Goal: Transaction & Acquisition: Purchase product/service

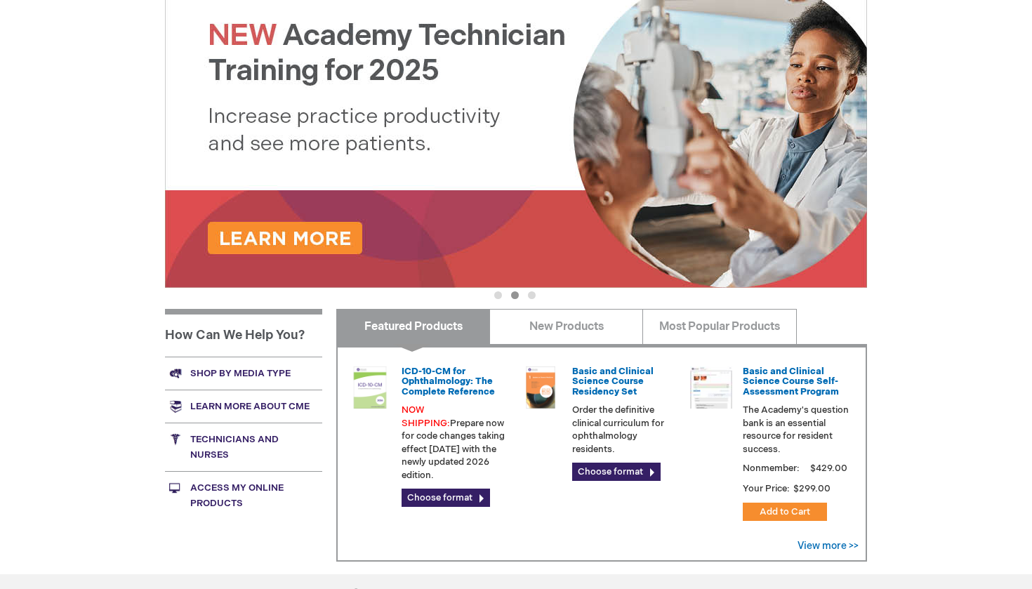
scroll to position [325, 0]
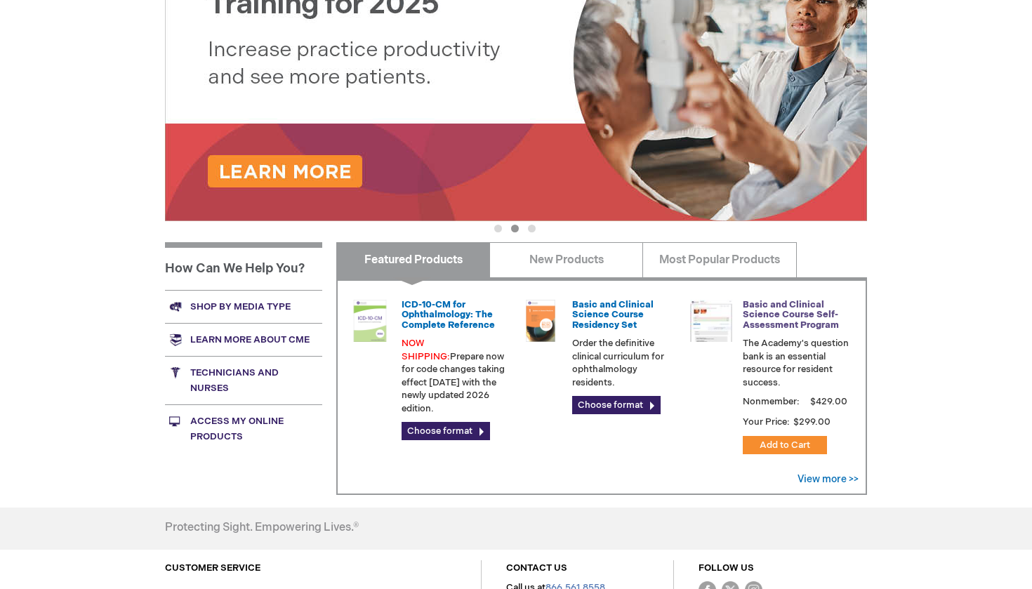
click at [785, 310] on link "Basic and Clinical Science Course Self-Assessment Program" at bounding box center [791, 315] width 96 height 32
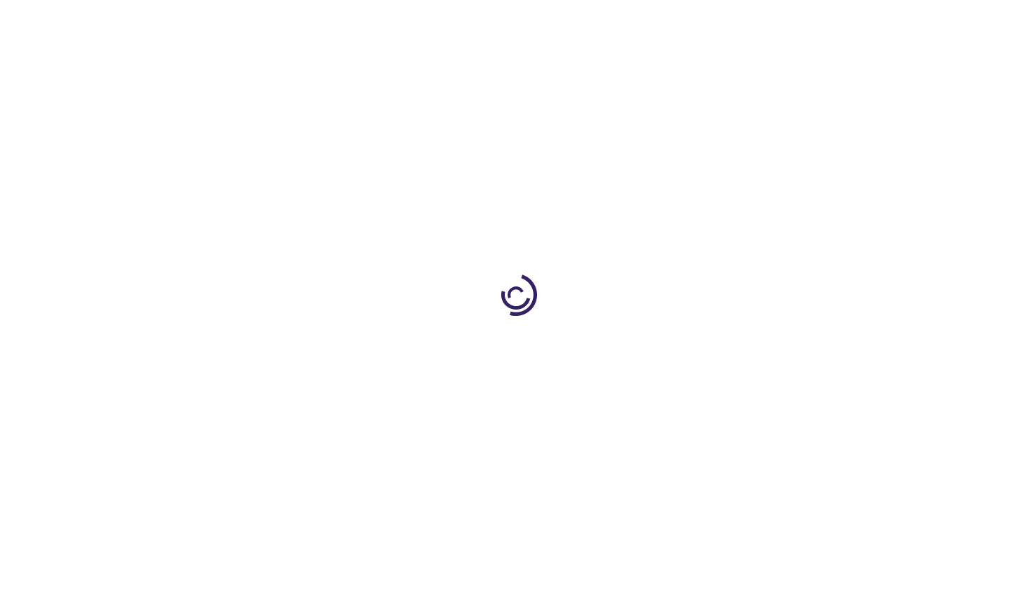
type input "1"
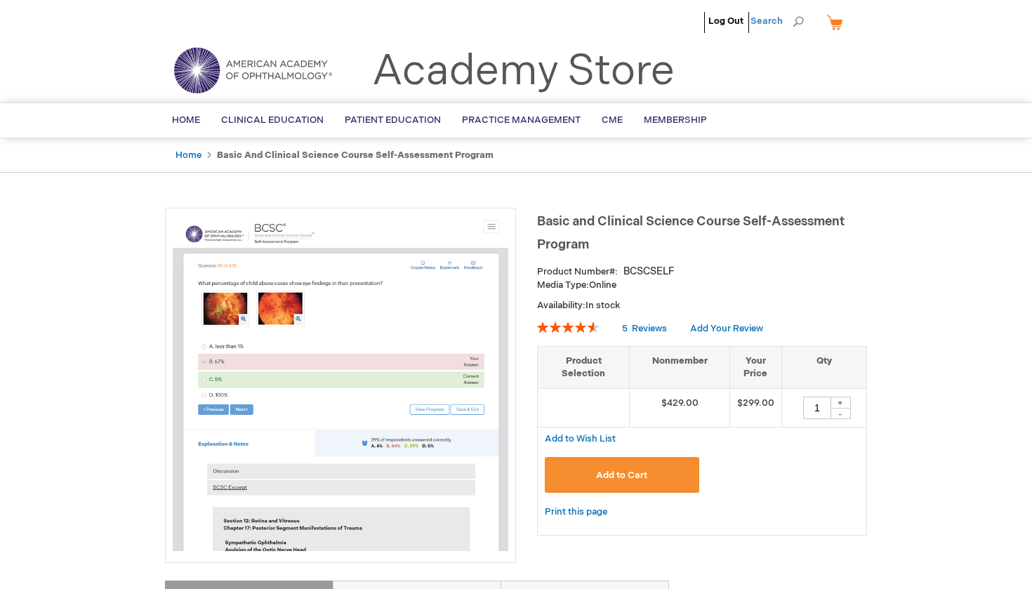
click at [762, 20] on span "Search" at bounding box center [776, 21] width 53 height 28
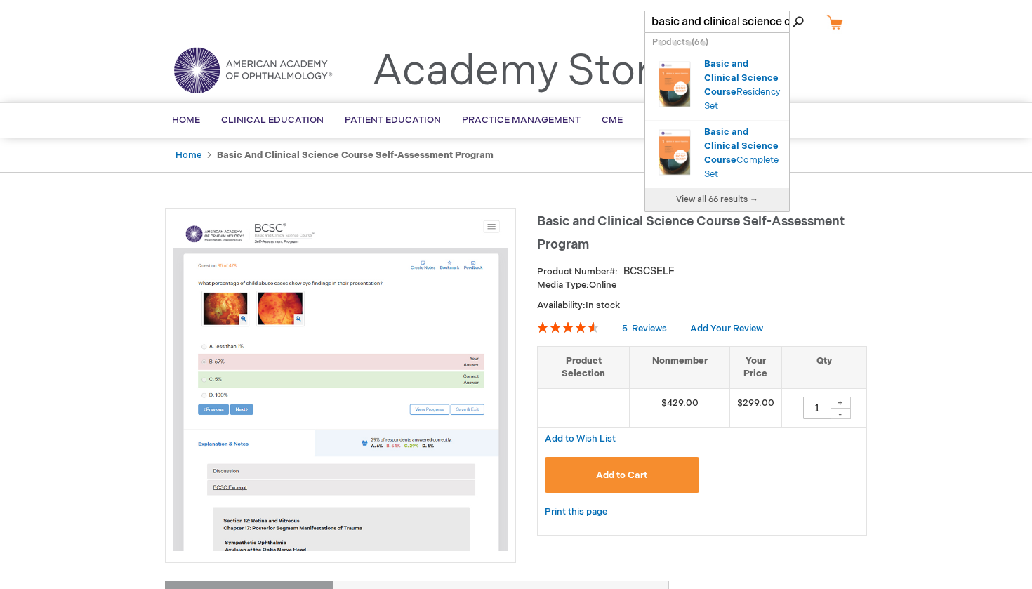
type input "basic and clinical science course self assessment"
click at [798, 22] on button "Search" at bounding box center [798, 22] width 11 height 22
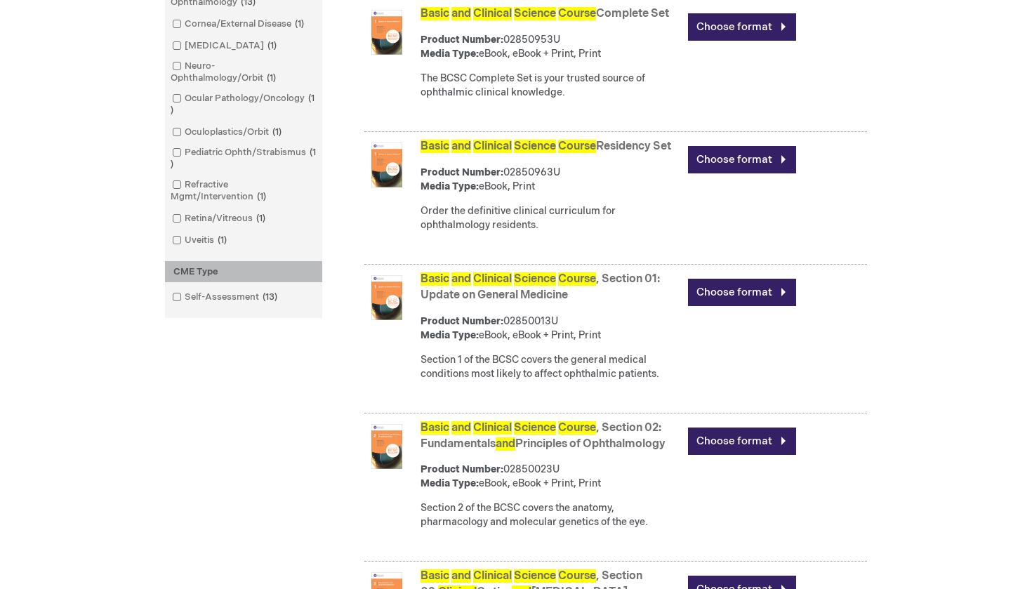
scroll to position [578, 0]
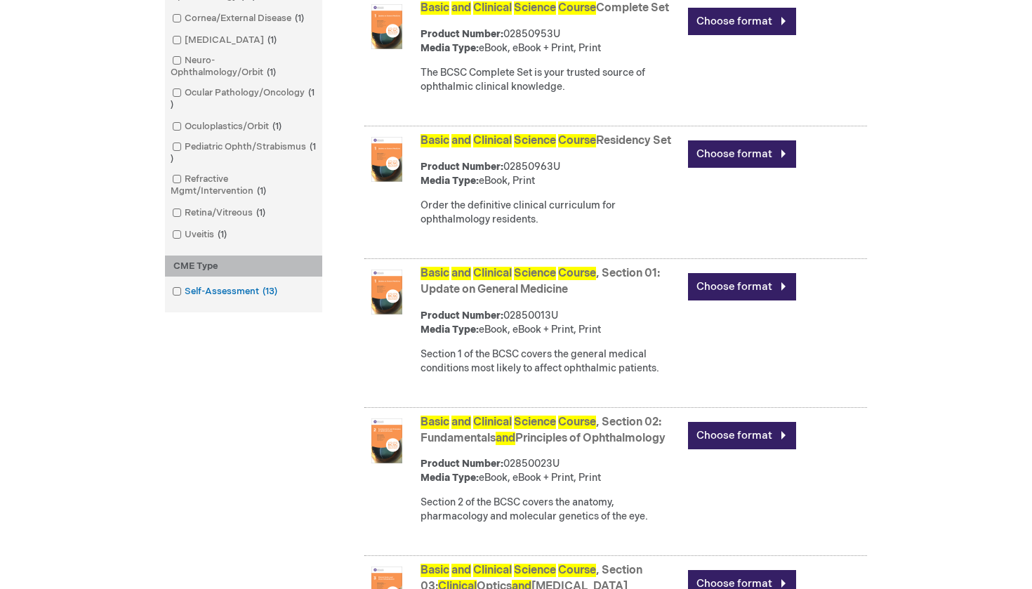
click at [237, 287] on link "Self-Assessment 13 items" at bounding box center [225, 291] width 114 height 13
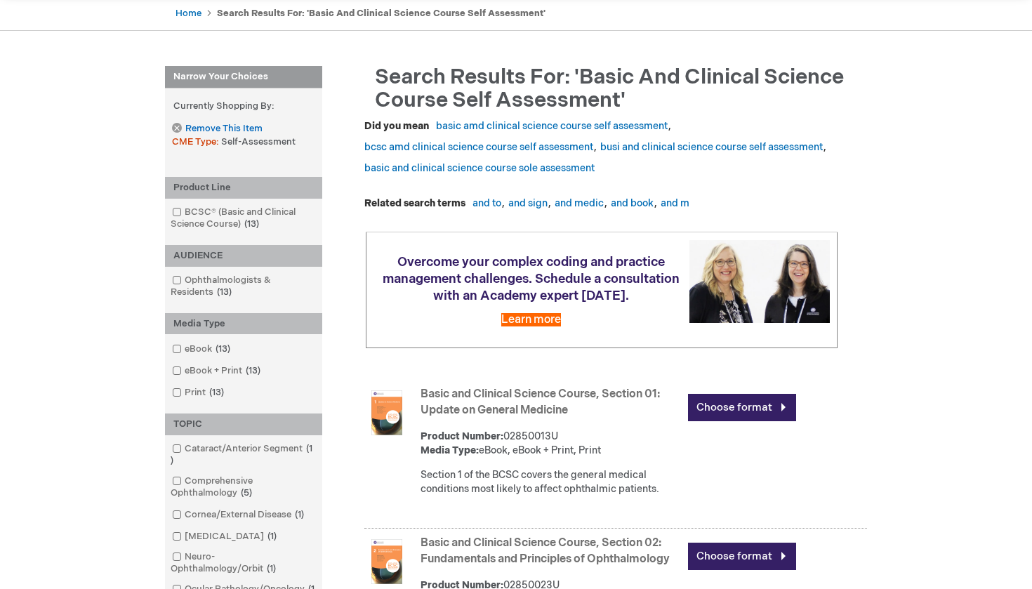
scroll to position [-1, 0]
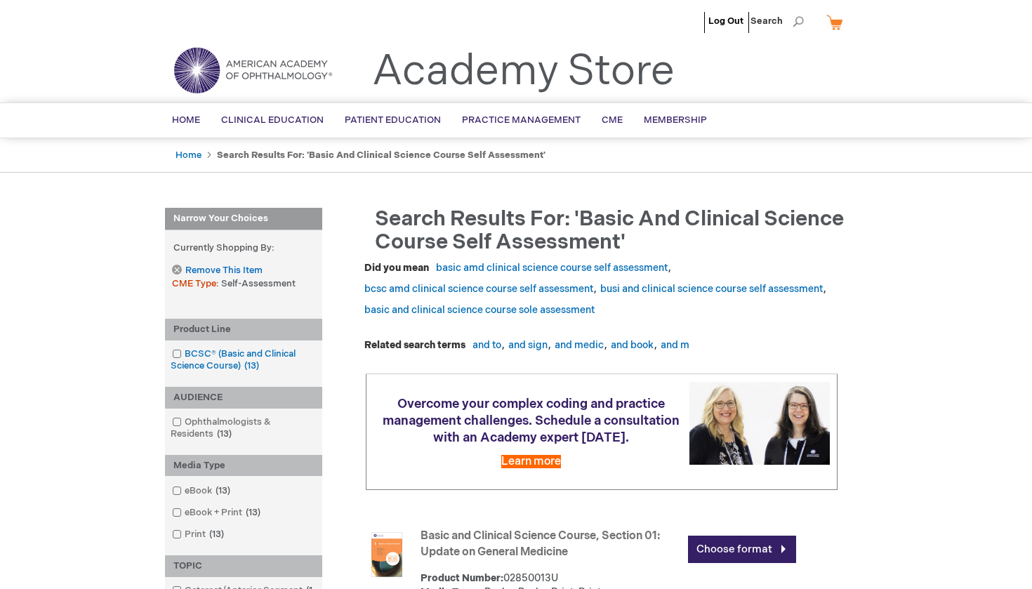
click at [236, 358] on link "BCSC® (Basic and Clinical Science Course) 13 items" at bounding box center [243, 359] width 150 height 25
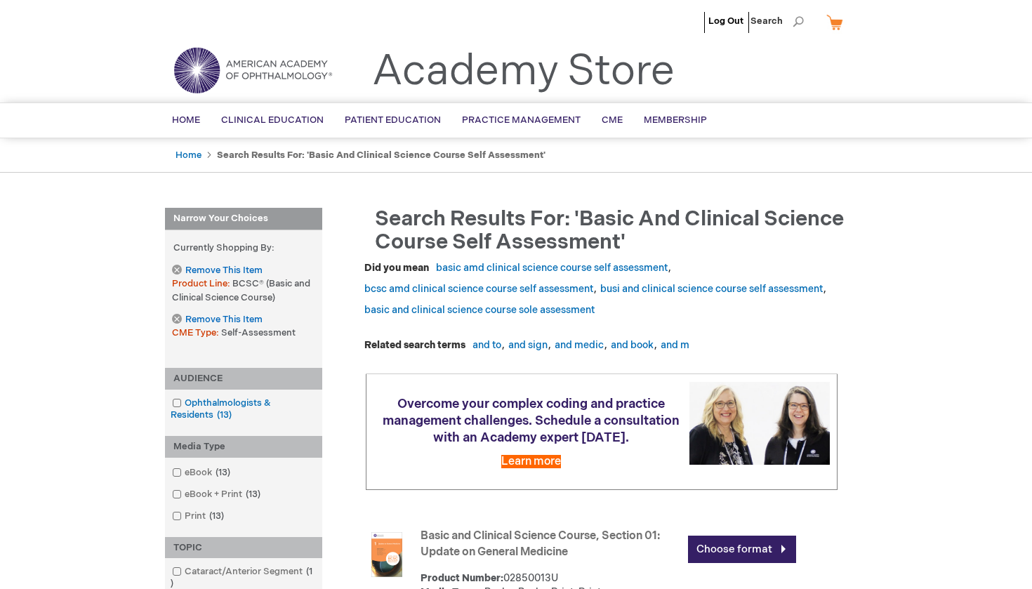
click at [229, 402] on link "Ophthalmologists & Residents 13 items" at bounding box center [243, 409] width 150 height 25
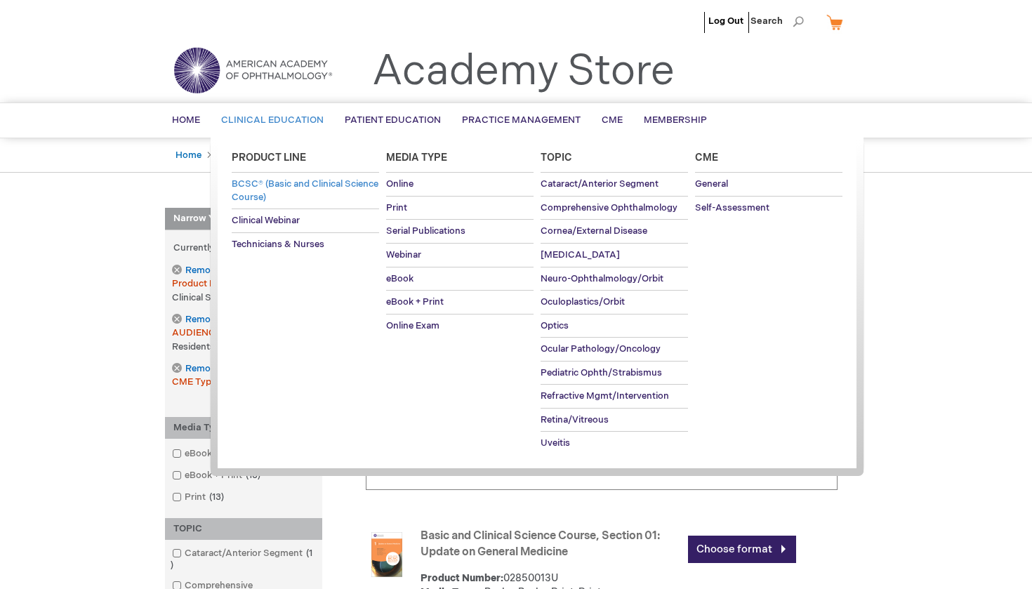
click at [265, 190] on span "BCSC® (Basic and Clinical Science Course)" at bounding box center [305, 190] width 147 height 25
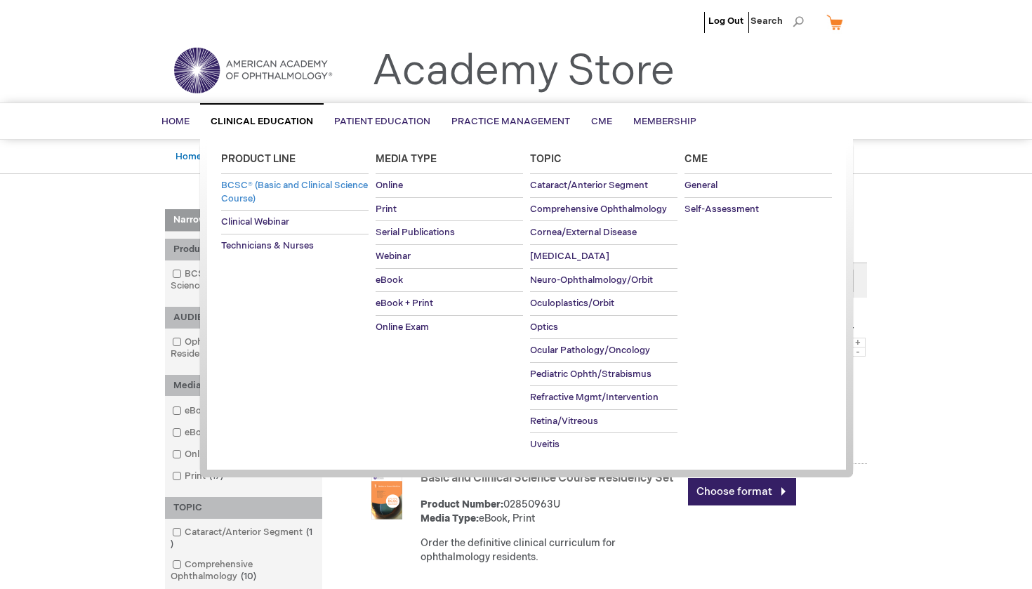
click at [256, 188] on span "BCSC® (Basic and Clinical Science Course)" at bounding box center [294, 192] width 147 height 25
click at [253, 197] on span "BCSC® (Basic and Clinical Science Course)" at bounding box center [294, 192] width 147 height 25
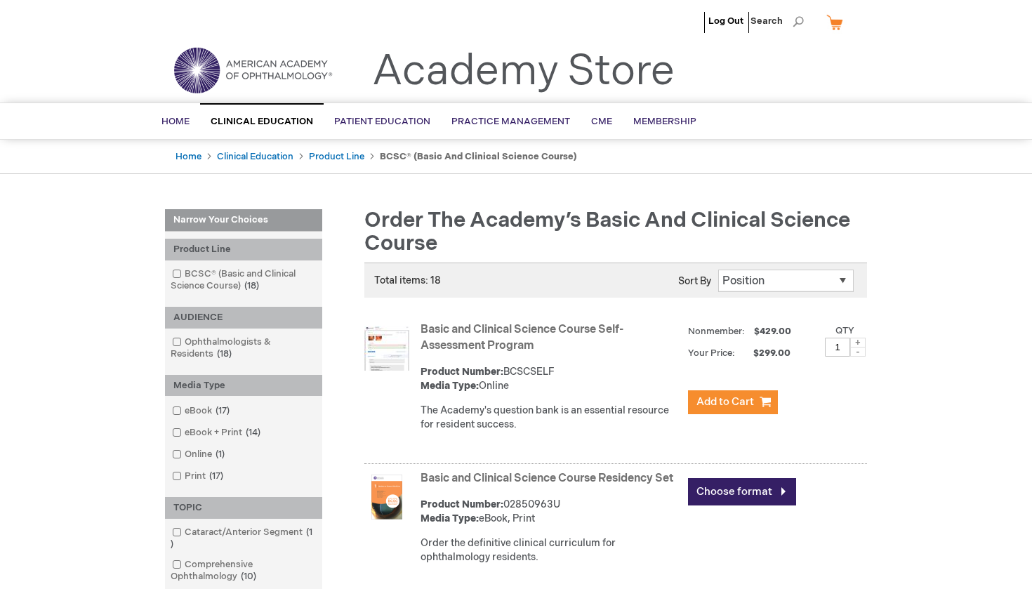
click at [501, 330] on link "Basic and Clinical Science Course Self-Assessment Program" at bounding box center [522, 337] width 203 height 29
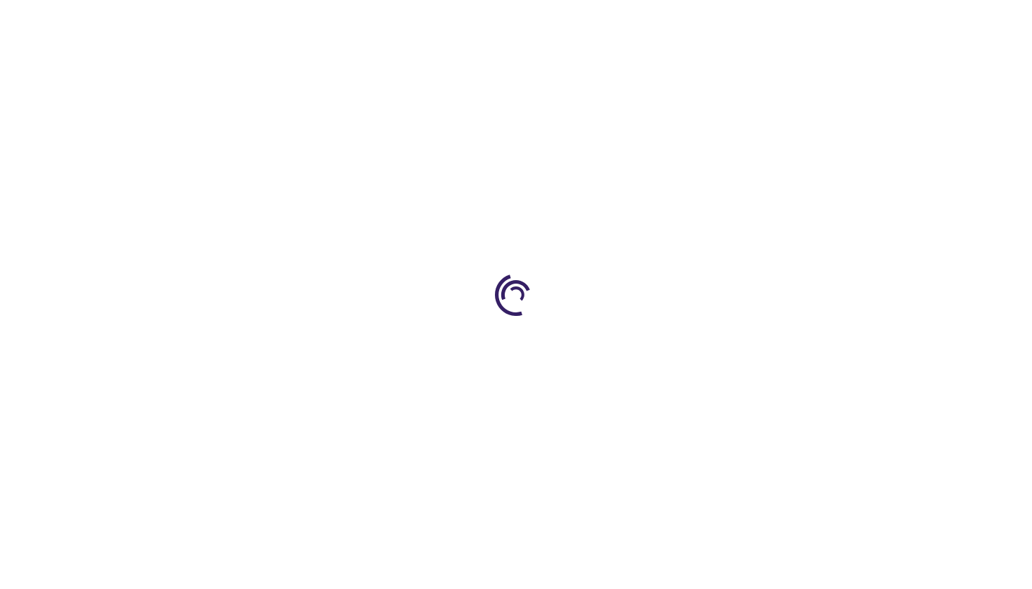
type input "1"
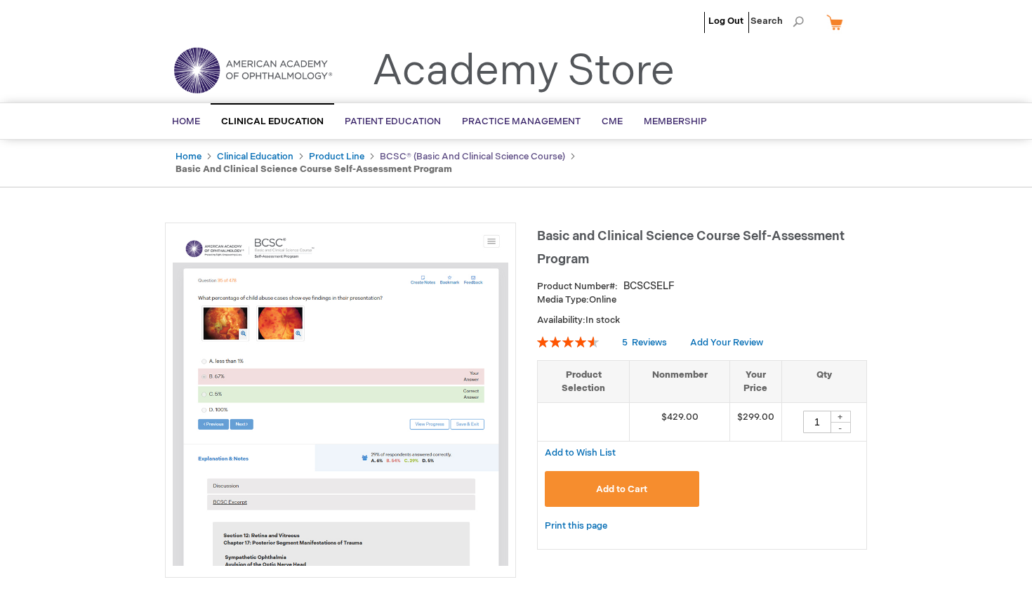
click at [437, 159] on link "BCSC® (Basic and Clinical Science Course)" at bounding box center [472, 156] width 185 height 11
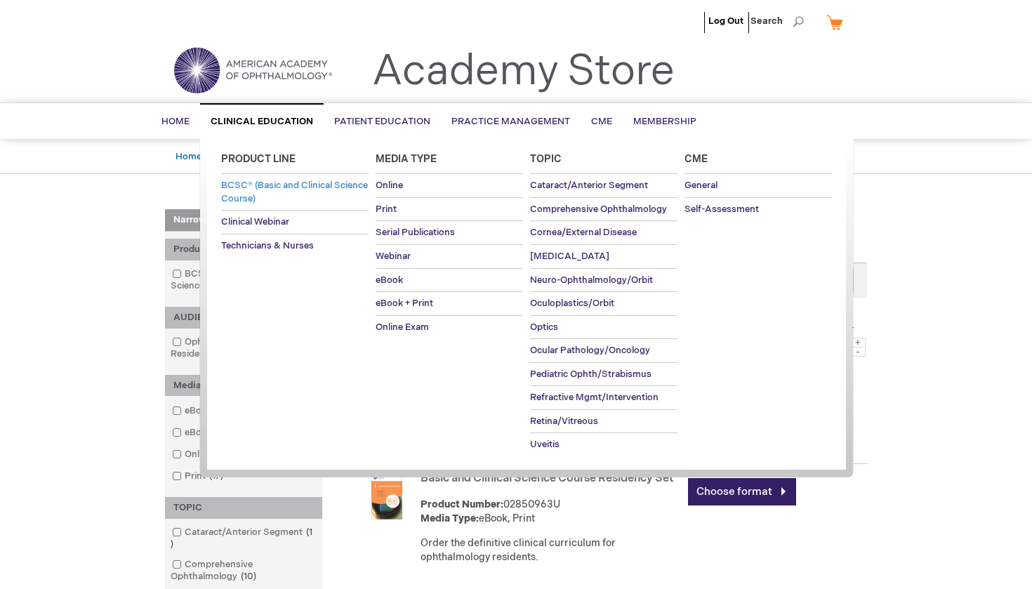
click at [266, 188] on span "BCSC® (Basic and Clinical Science Course)" at bounding box center [294, 192] width 147 height 25
